Goal: Task Accomplishment & Management: Complete application form

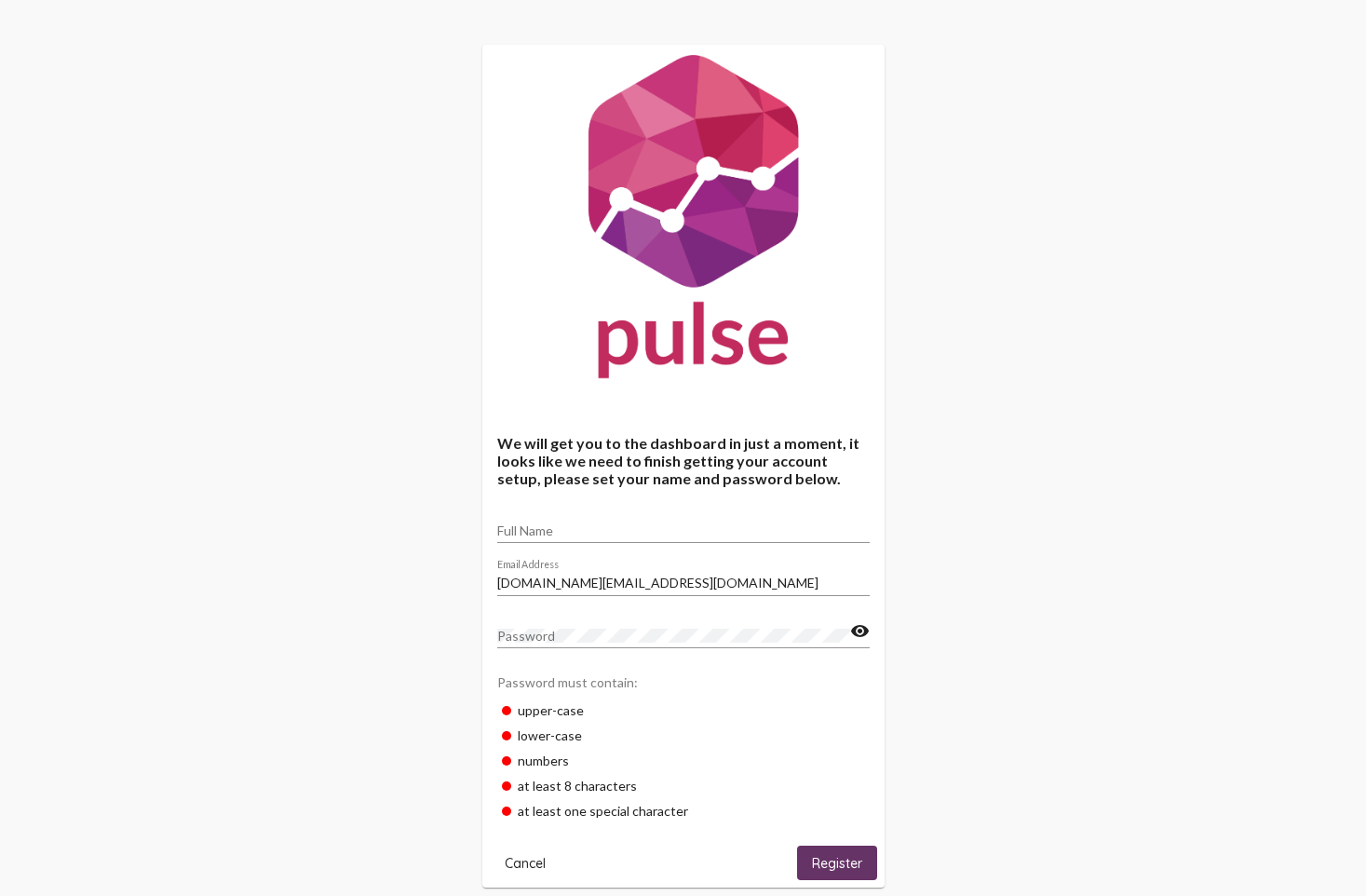
click at [638, 530] on input "Full Name" at bounding box center [683, 530] width 373 height 15
type input "D"
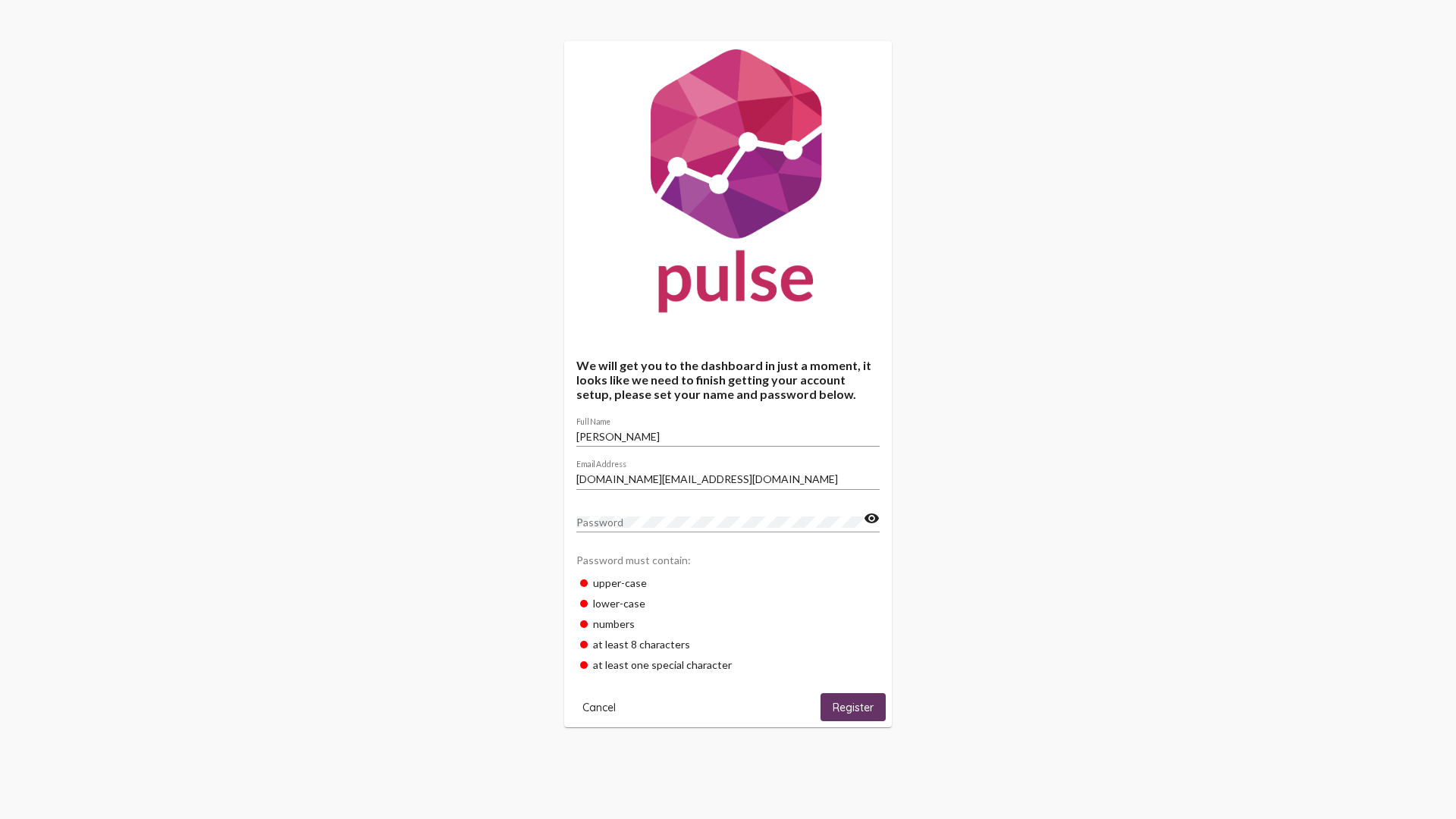
click at [1123, 224] on div "We will get you to the dashboard in just a moment, it looks like we need to fin…" at bounding box center [728, 384] width 1456 height 768
drag, startPoint x: 1224, startPoint y: 199, endPoint x: 1200, endPoint y: 198, distance: 24.0
click at [1123, 199] on div "We will get you to the dashboard in just a moment, it looks like we need to fin…" at bounding box center [728, 384] width 1456 height 768
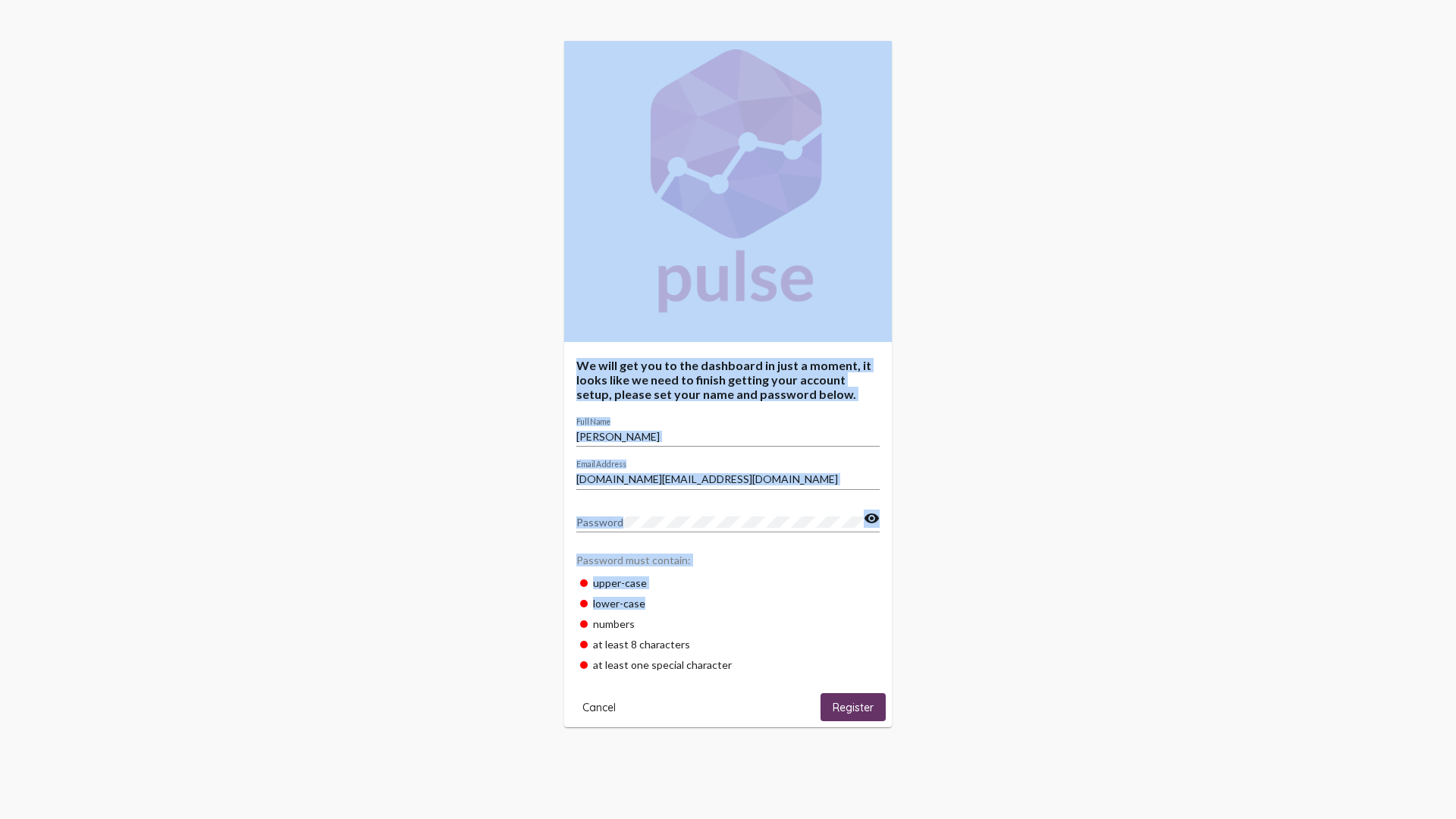
drag, startPoint x: 1118, startPoint y: 0, endPoint x: 966, endPoint y: 630, distance: 648.1
click at [966, 630] on div "We will get you to the dashboard in just a moment, it looks like we need to fin…" at bounding box center [728, 384] width 1456 height 768
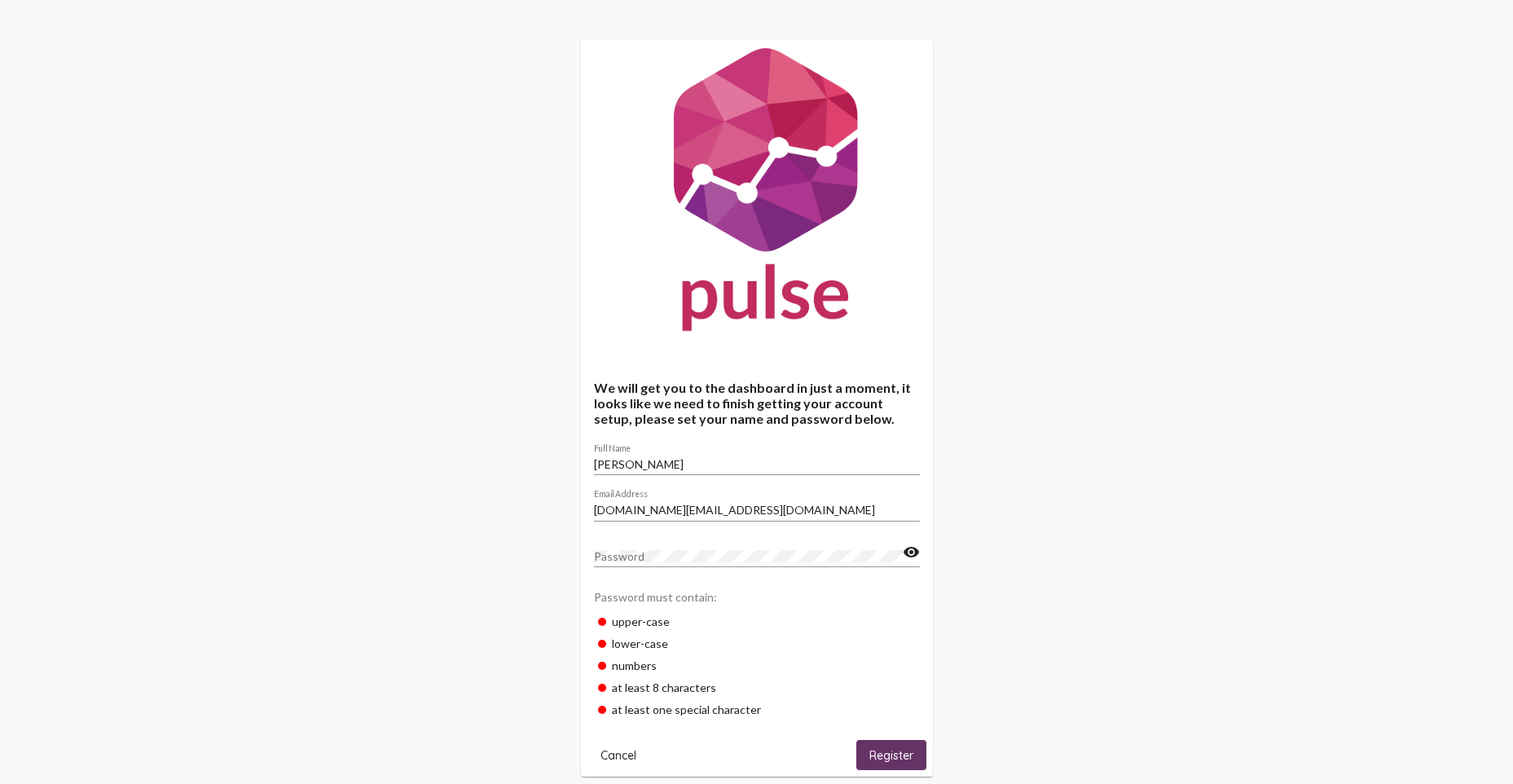
click at [647, 562] on div "Password" at bounding box center [748, 550] width 309 height 32
click at [669, 551] on div "Password" at bounding box center [748, 550] width 309 height 32
drag, startPoint x: 672, startPoint y: 547, endPoint x: 473, endPoint y: 616, distance: 210.6
click at [492, 569] on div "We will get you to the dashboard in just a moment, it looks like we need to fin…" at bounding box center [756, 408] width 1513 height 816
drag, startPoint x: 932, startPoint y: 755, endPoint x: 924, endPoint y: 751, distance: 8.9
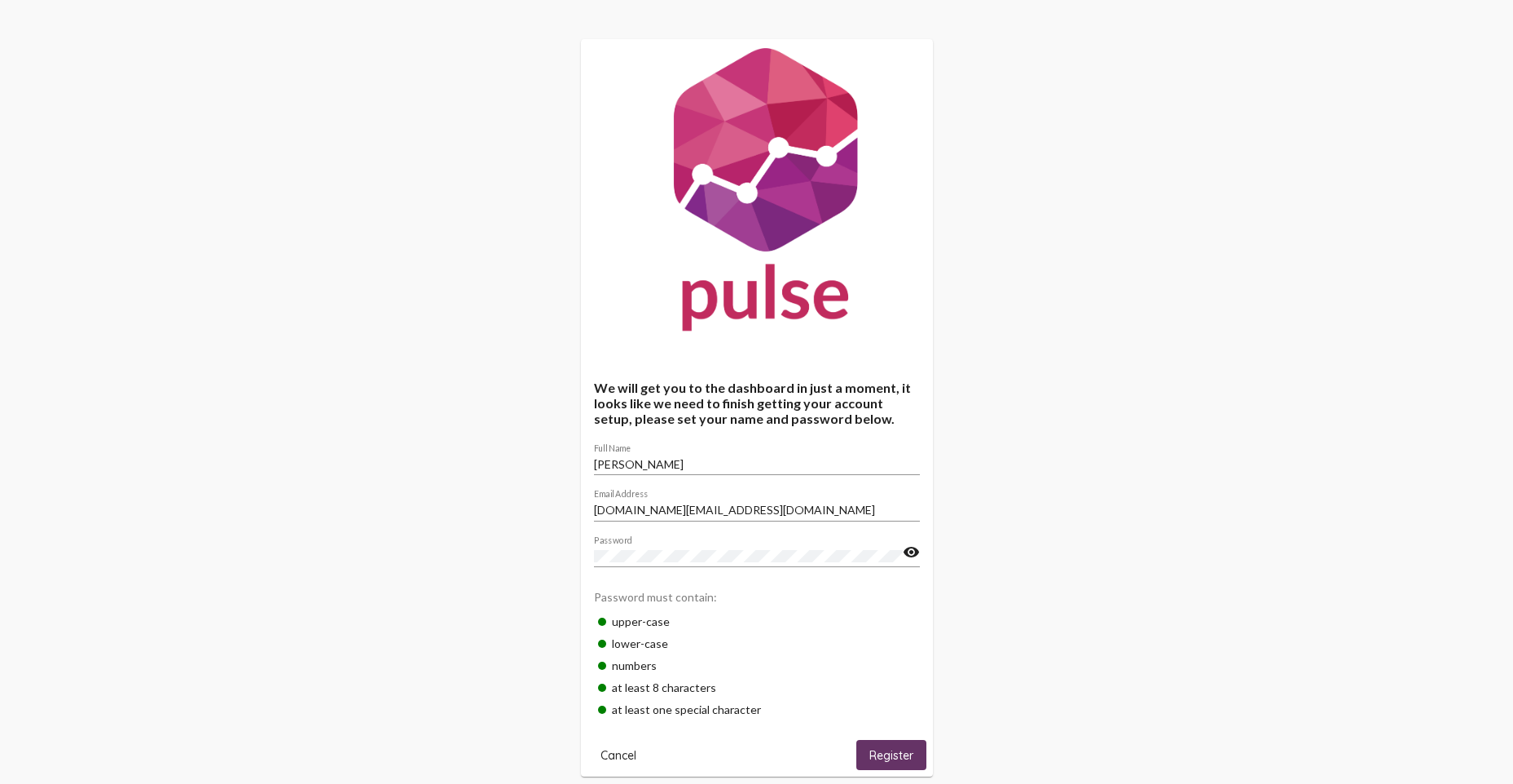
click at [931, 755] on mat-card "We will get you to the dashboard in just a moment, it looks like we need to fin…" at bounding box center [756, 408] width 352 height 737
click at [922, 751] on button "Register" at bounding box center [891, 755] width 70 height 30
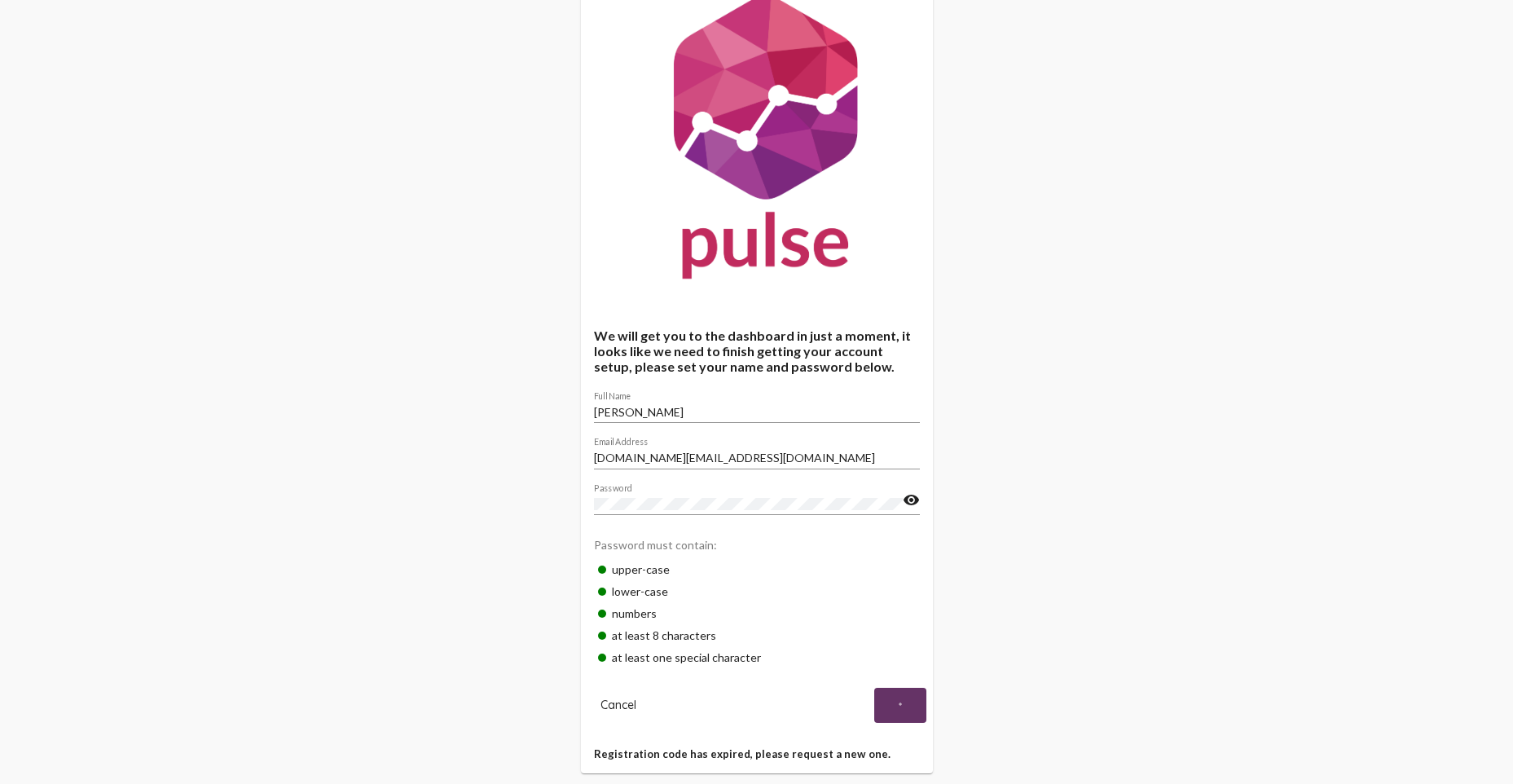
scroll to position [80, 0]
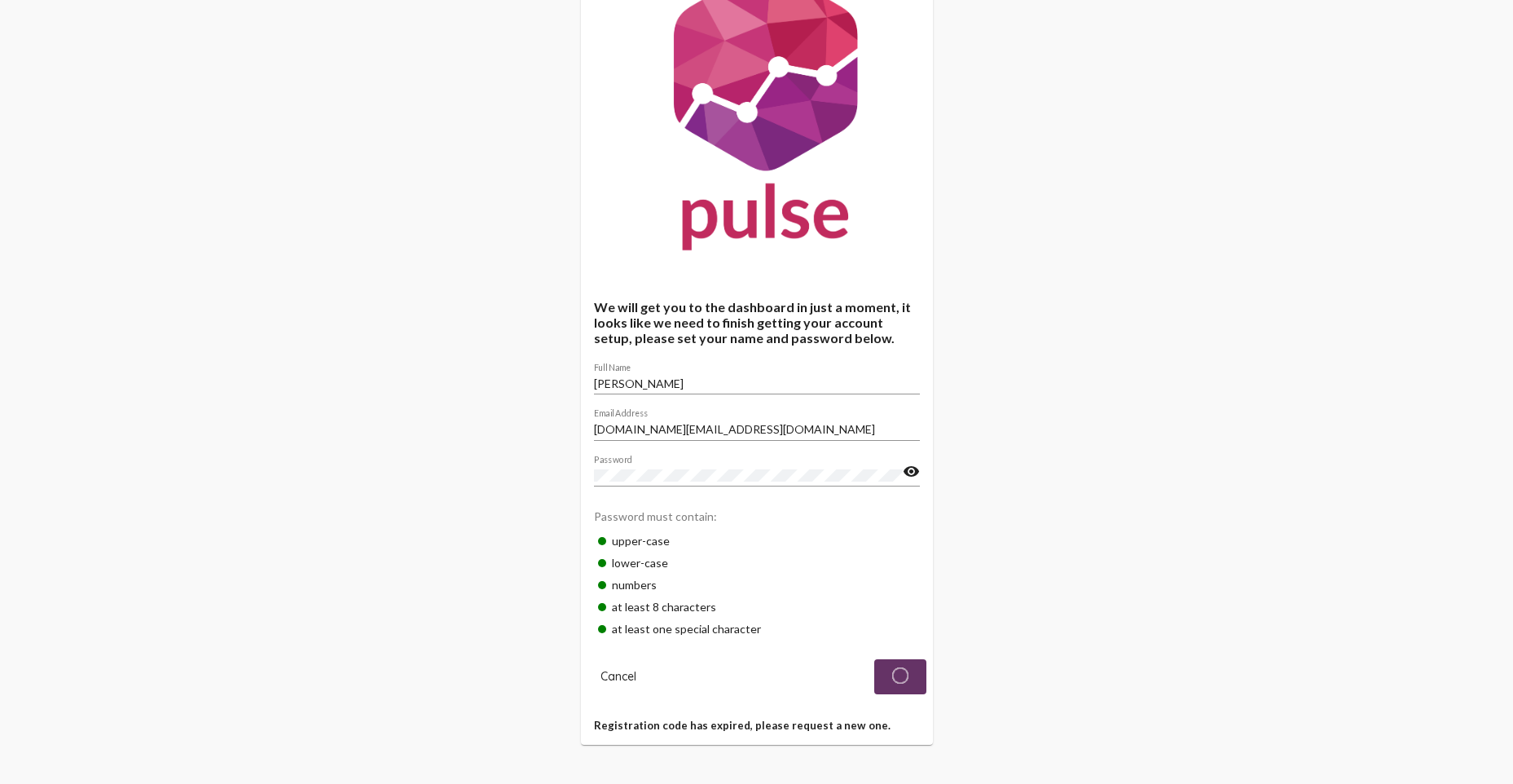
drag, startPoint x: 672, startPoint y: 368, endPoint x: 666, endPoint y: 380, distance: 13.4
click at [670, 368] on div "Sarah Full Name" at bounding box center [756, 378] width 326 height 32
click at [666, 380] on input "[PERSON_NAME]" at bounding box center [756, 383] width 326 height 13
type input "Sarah AU"
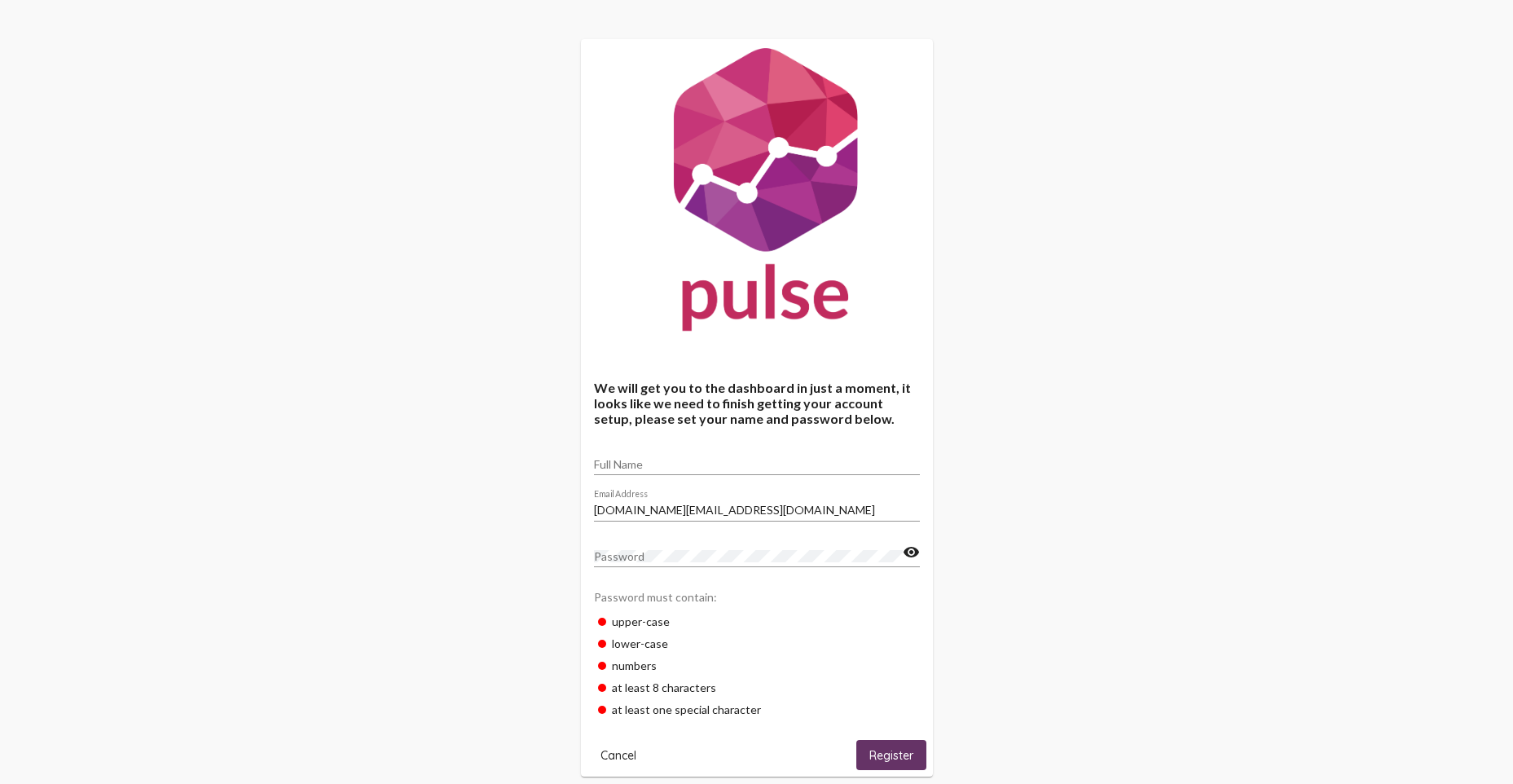
click at [643, 464] on input "Full Name" at bounding box center [756, 464] width 326 height 13
type input "A"
type input "[PERSON_NAME]"
click at [665, 566] on div "Password visibility" at bounding box center [756, 558] width 326 height 47
click at [665, 564] on div "Password" at bounding box center [748, 550] width 309 height 32
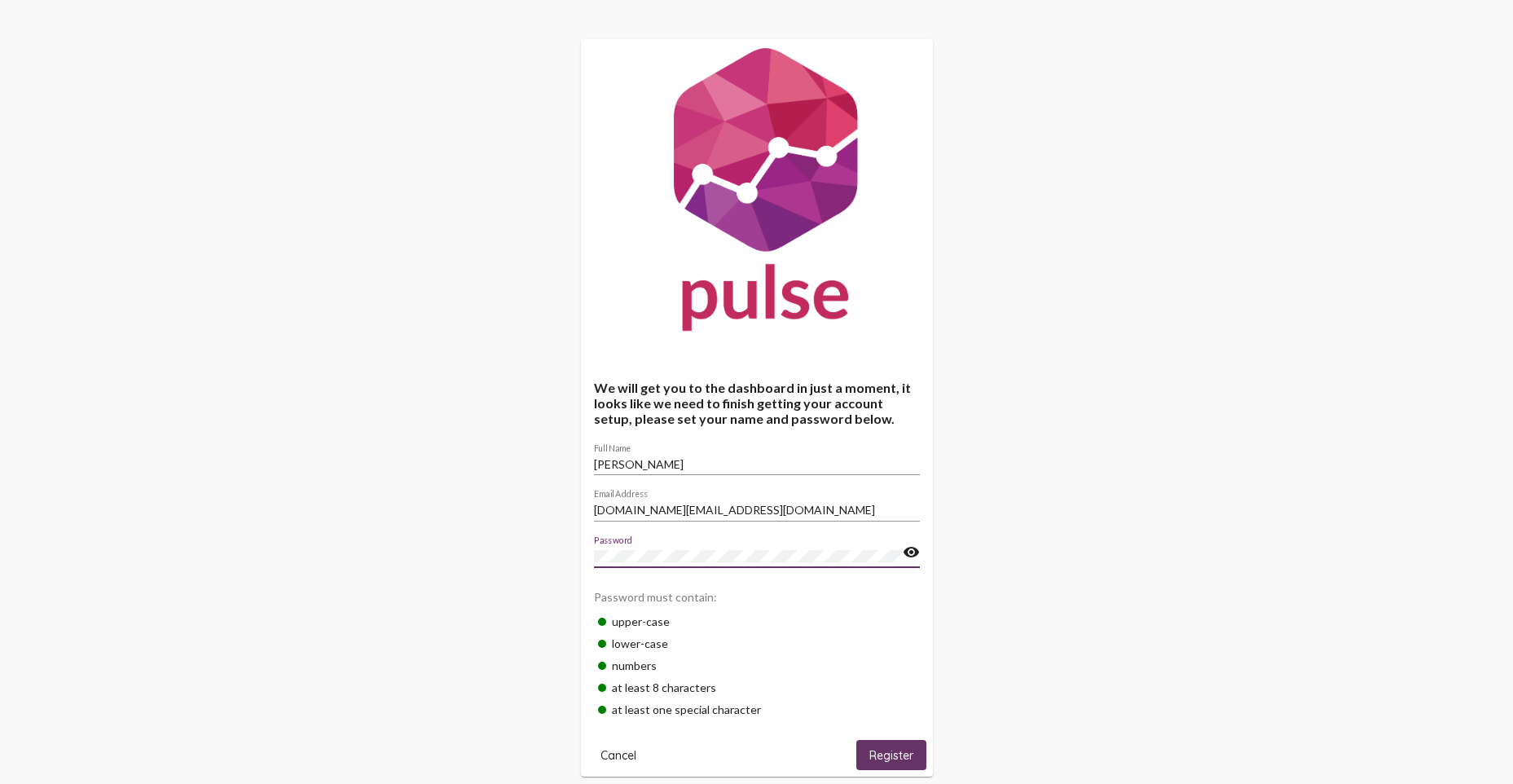
click at [867, 754] on button "Register" at bounding box center [891, 755] width 70 height 30
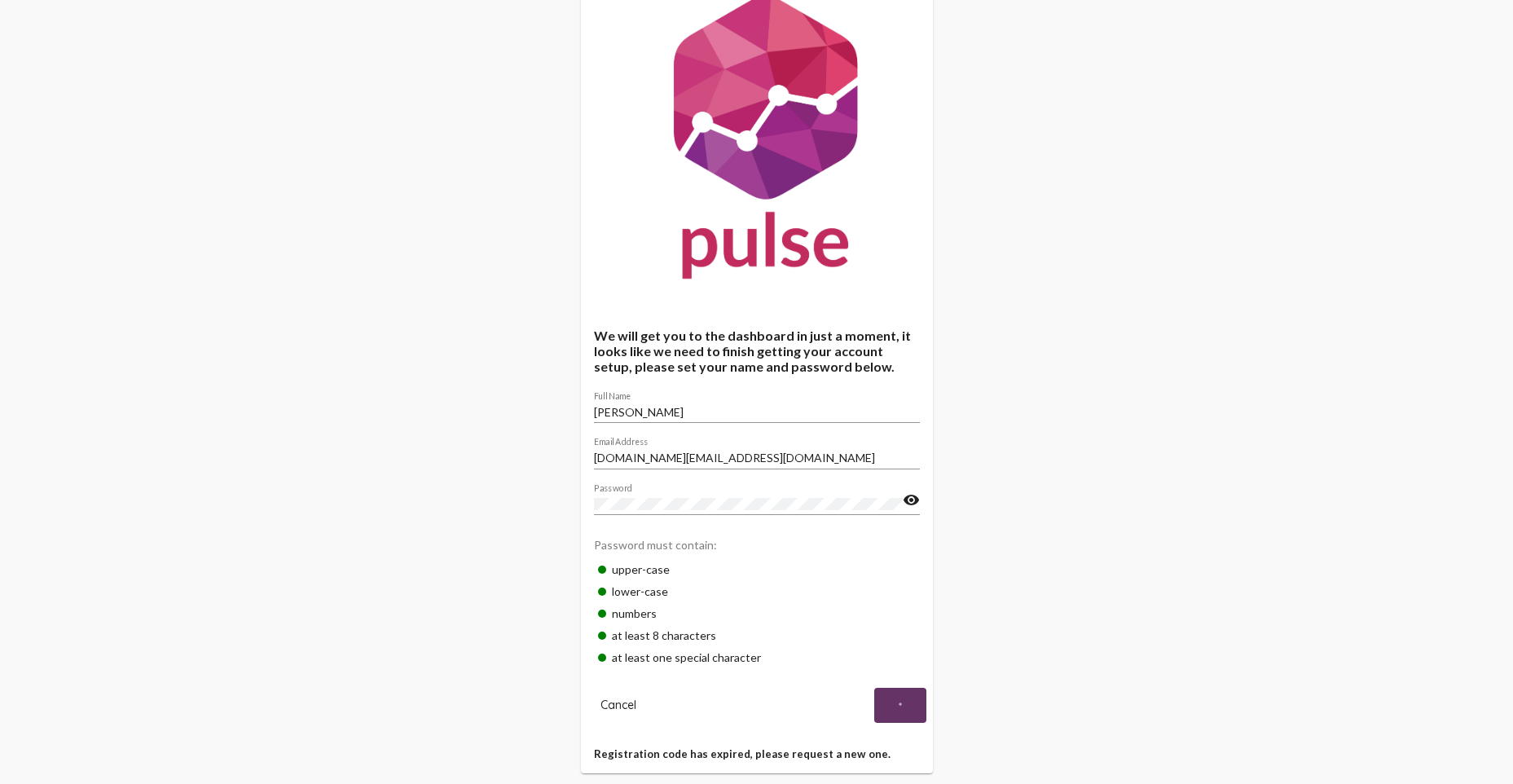
scroll to position [80, 0]
